Goal: Task Accomplishment & Management: Use online tool/utility

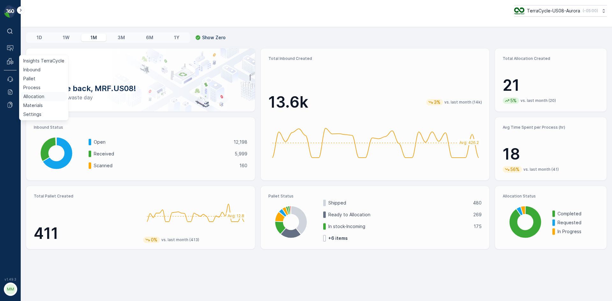
click at [35, 98] on p "Allocation" at bounding box center [33, 96] width 21 height 6
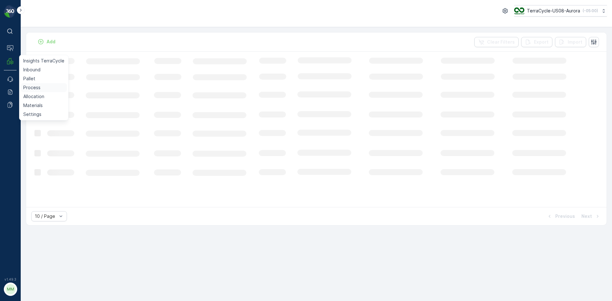
click at [34, 87] on p "Process" at bounding box center [31, 88] width 17 height 6
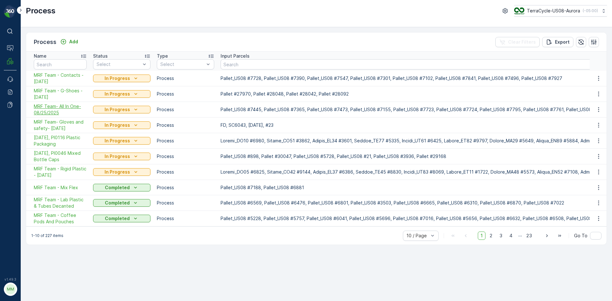
click at [52, 106] on span "MRF Team- All In One-08/25/2025" at bounding box center [60, 109] width 53 height 13
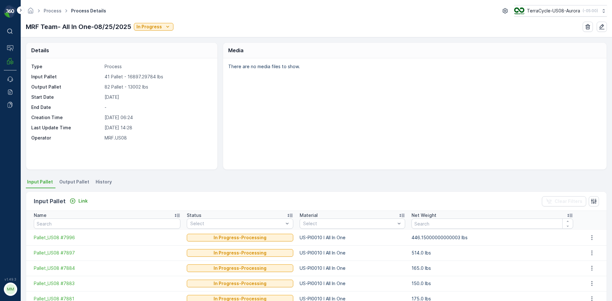
click at [70, 182] on span "Output Pallet" at bounding box center [74, 182] width 30 height 6
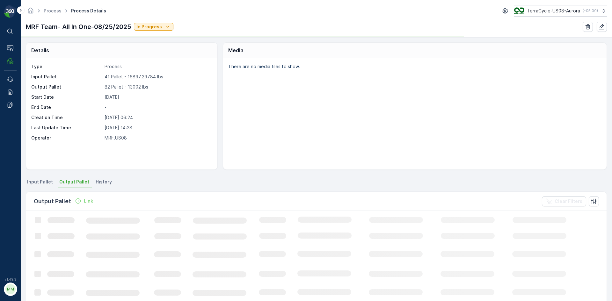
click at [85, 202] on p "Link" at bounding box center [88, 201] width 9 height 6
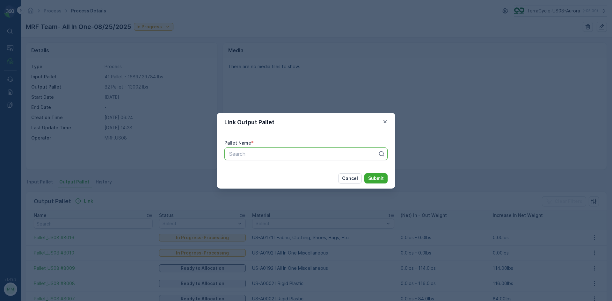
click at [247, 157] on div at bounding box center [304, 154] width 150 height 6
type input "8011"
click at [271, 179] on span "Pallet_US08 #8011" at bounding box center [250, 181] width 44 height 6
click at [379, 180] on p "Submit" at bounding box center [376, 178] width 16 height 6
